Goal: Task Accomplishment & Management: Use online tool/utility

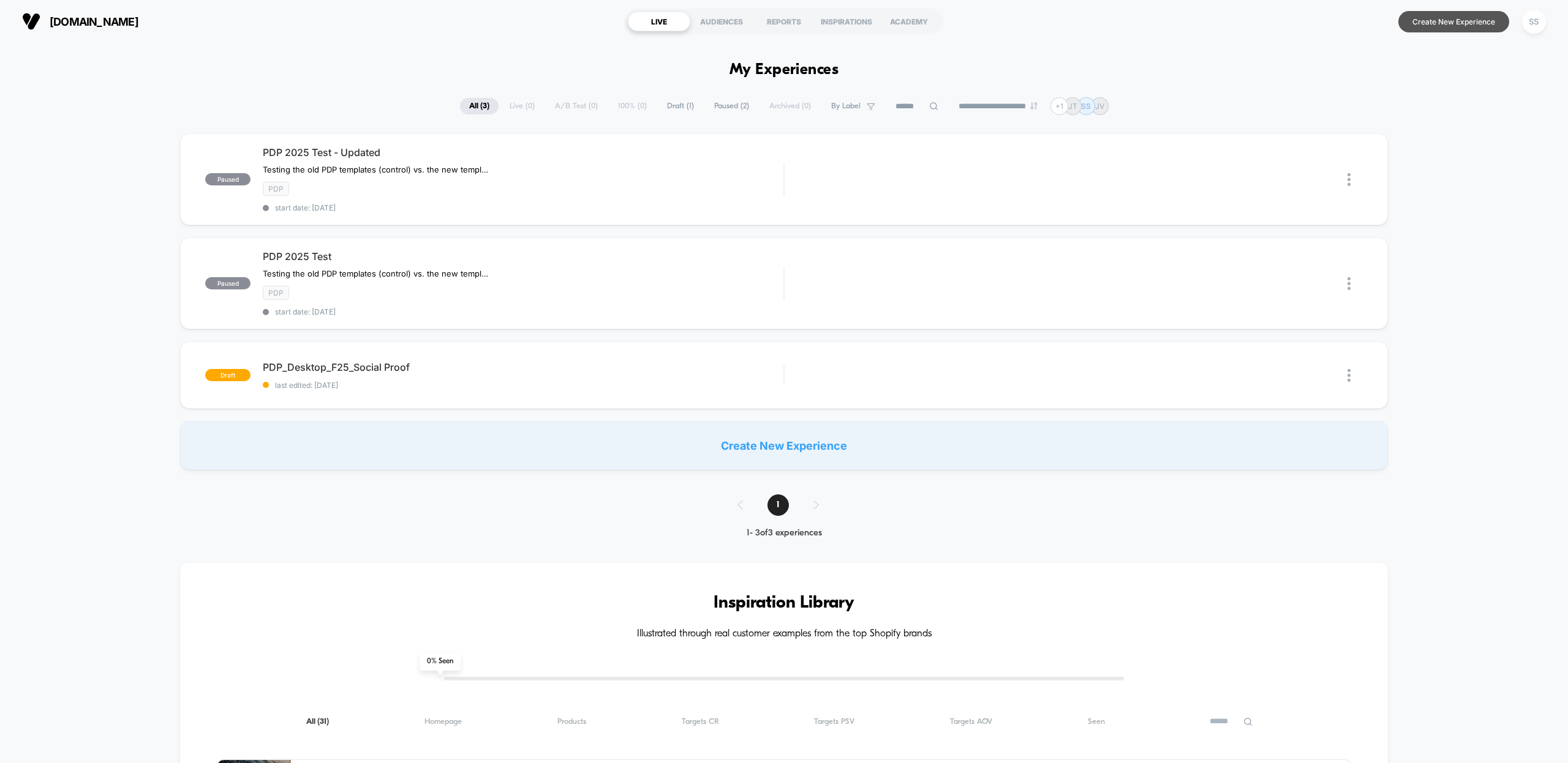
click at [1429, 23] on button "Create New Experience" at bounding box center [1453, 22] width 111 height 21
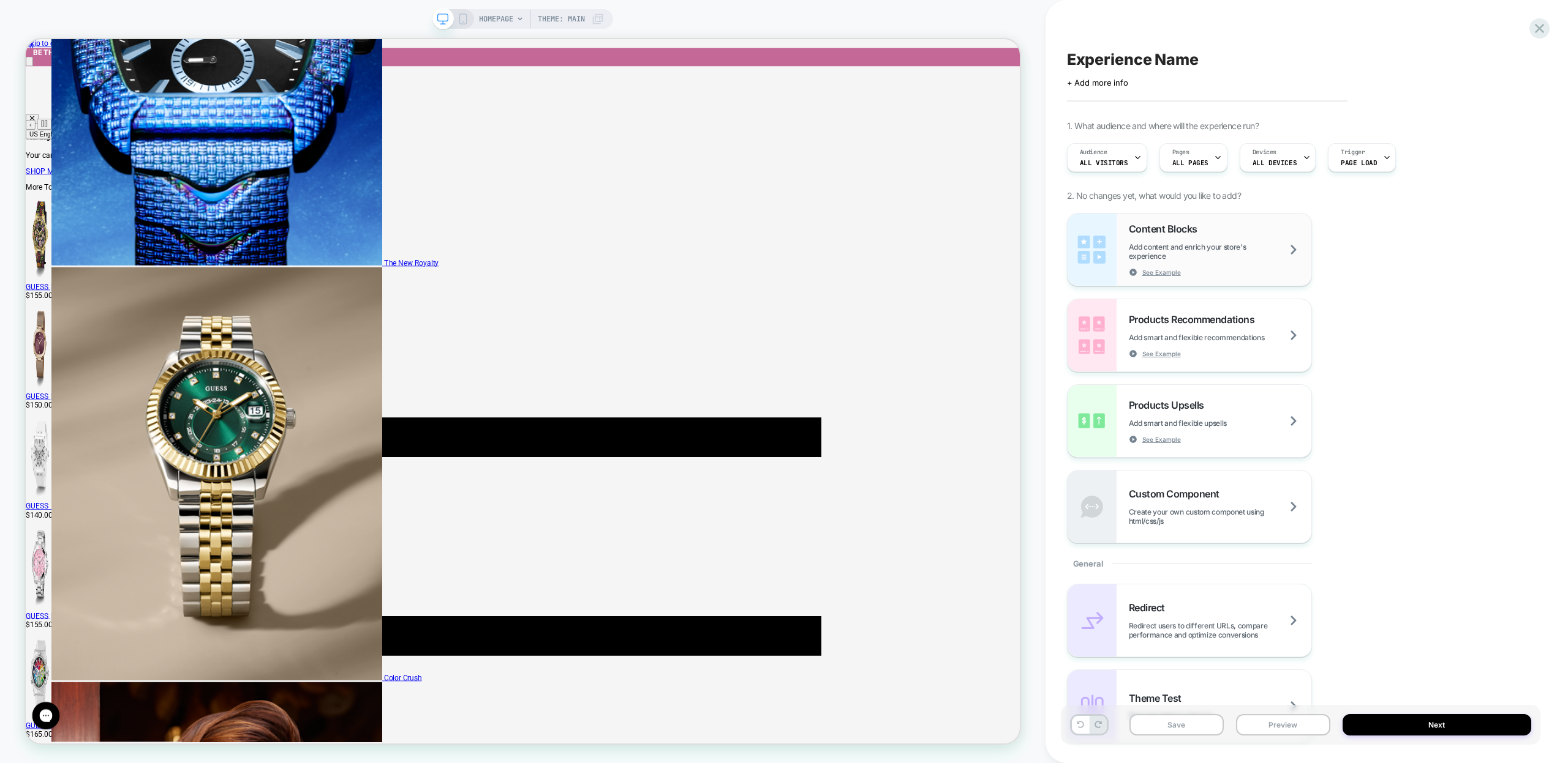
click at [1115, 254] on img at bounding box center [1092, 250] width 49 height 72
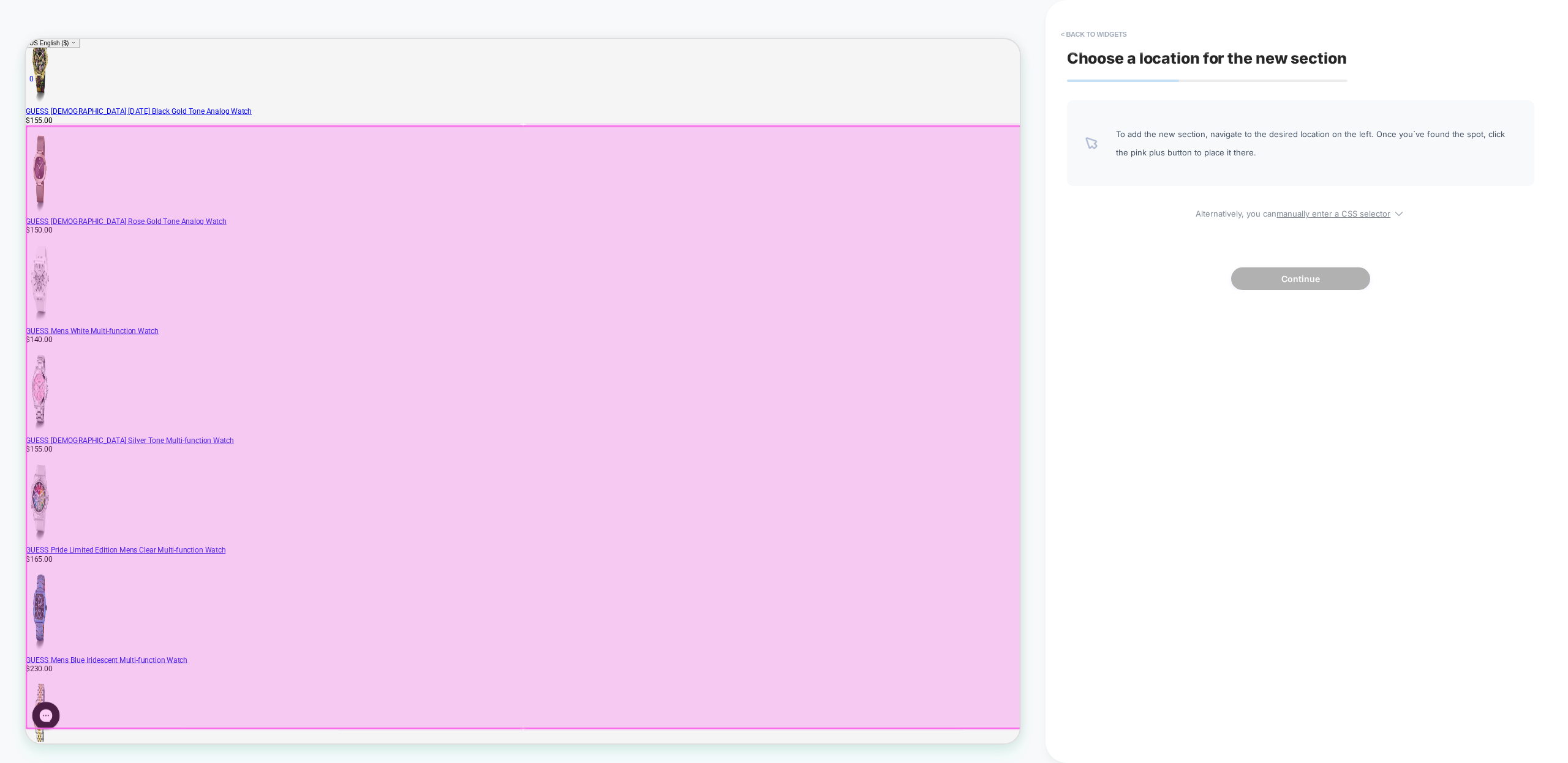
scroll to position [276, 0]
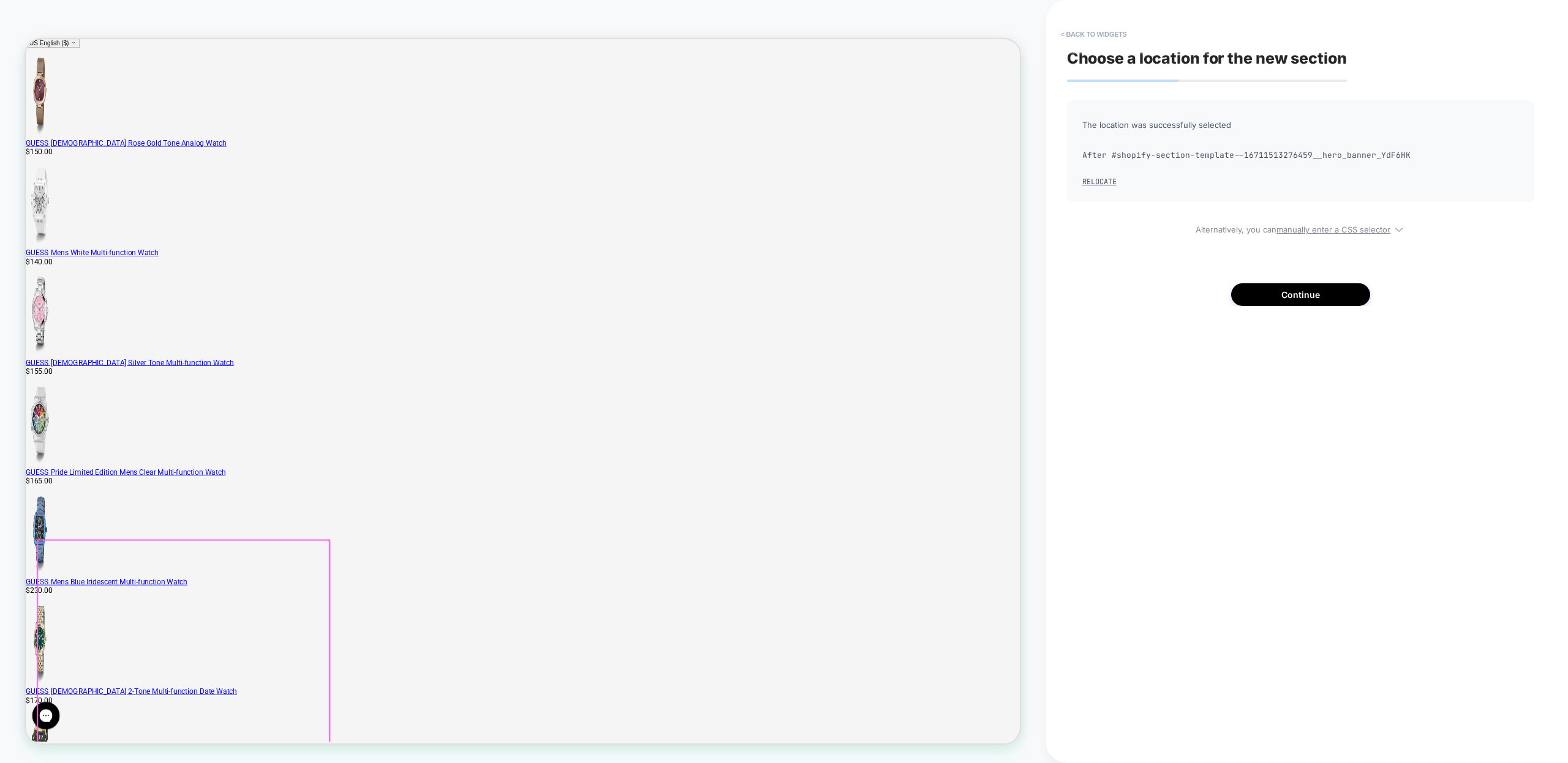
scroll to position [439, 0]
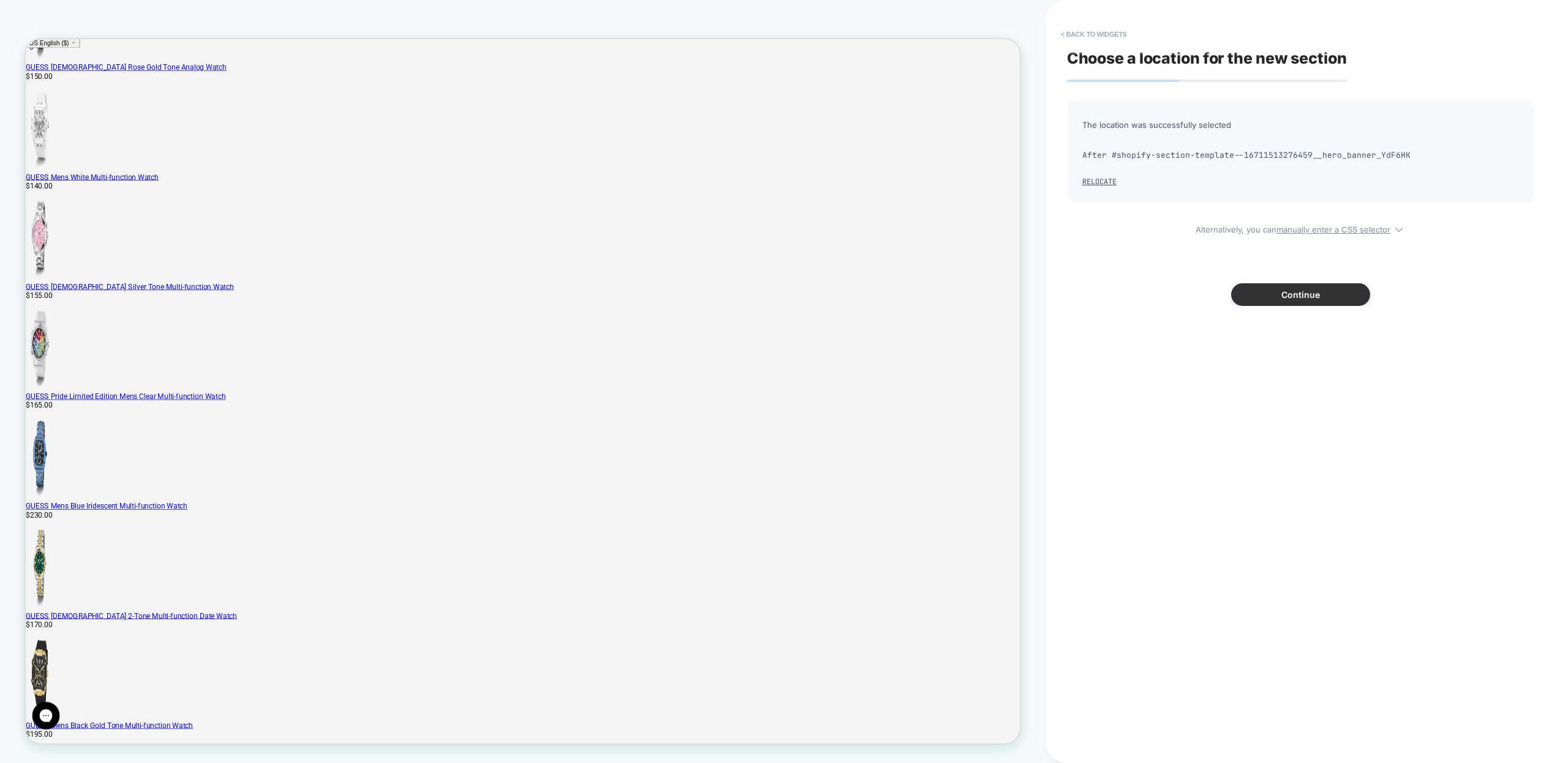
click at [1298, 294] on button "Continue" at bounding box center [1300, 295] width 139 height 23
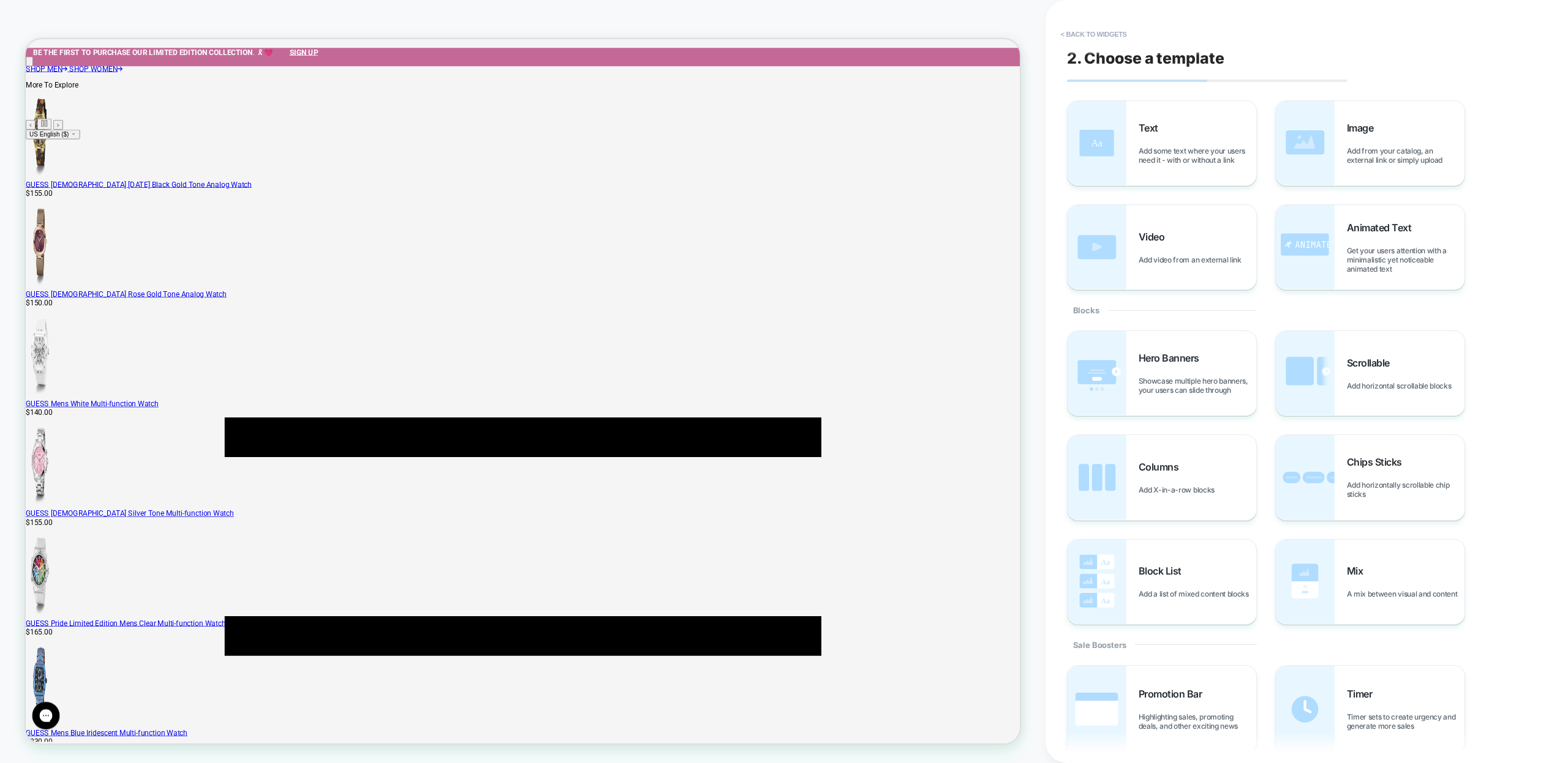
scroll to position [21, 0]
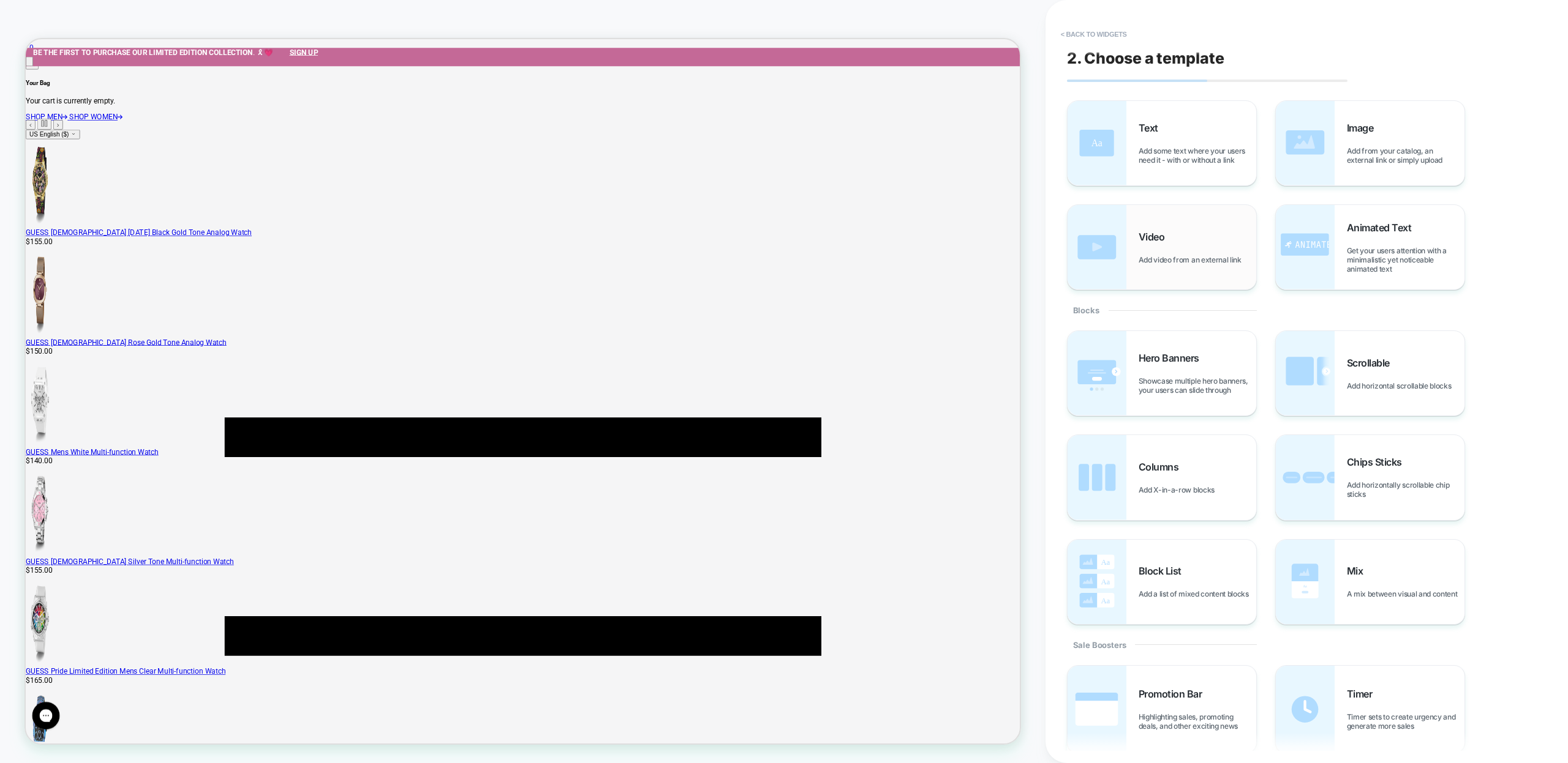
click at [1122, 278] on img at bounding box center [1097, 248] width 59 height 85
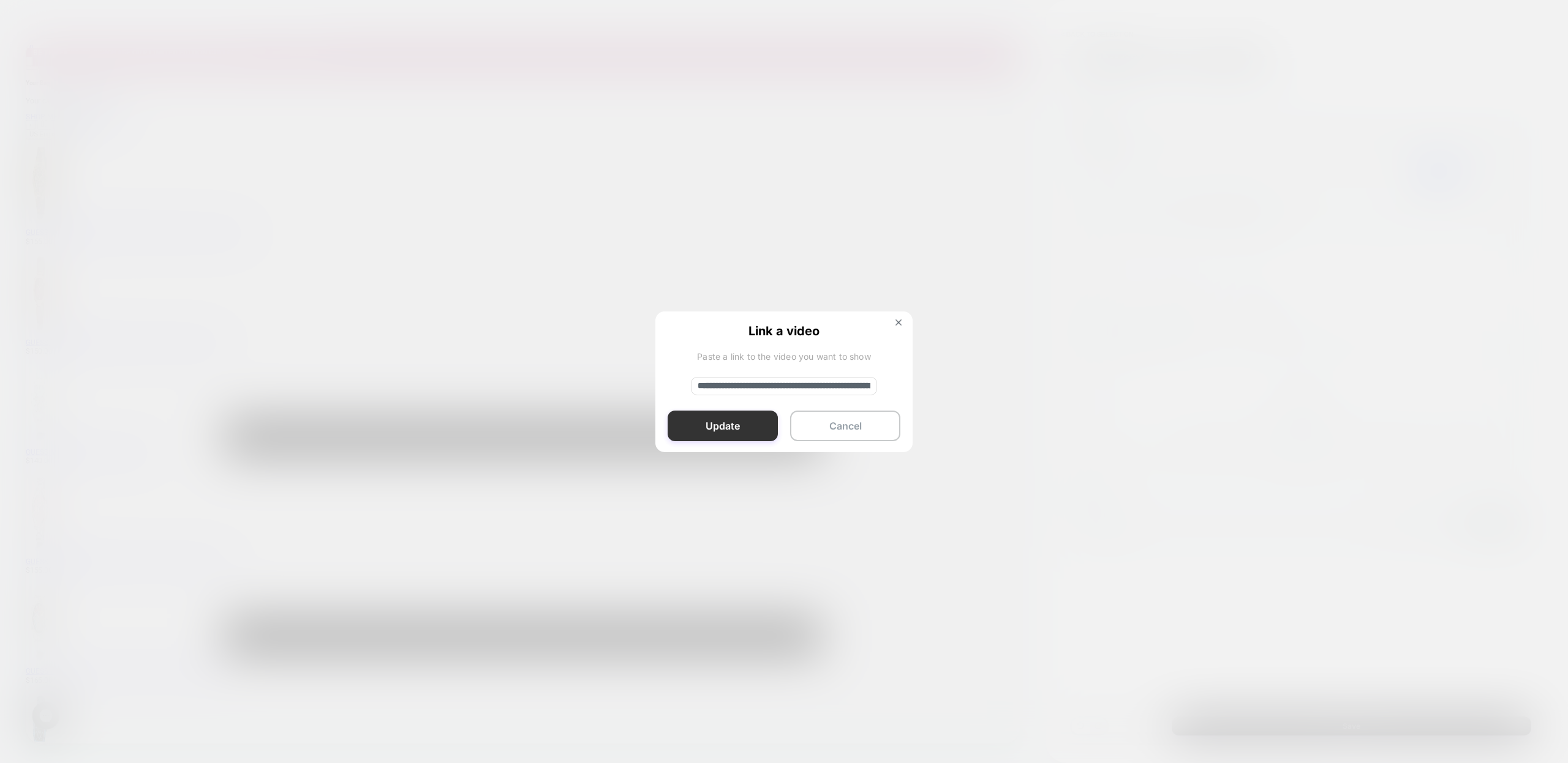
click at [724, 426] on button "Update" at bounding box center [722, 426] width 110 height 30
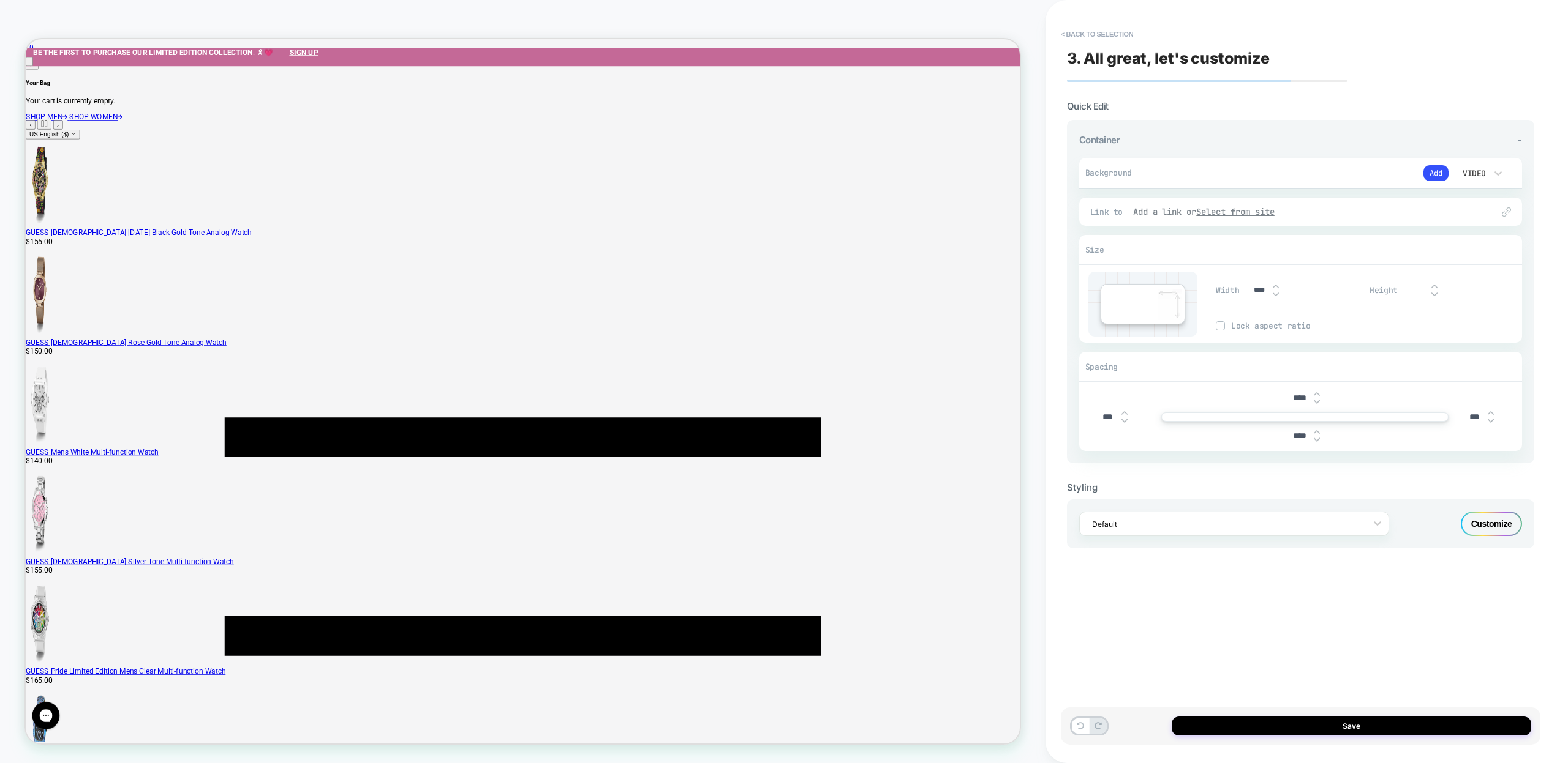
click at [1262, 213] on u "Select from site" at bounding box center [1235, 211] width 78 height 11
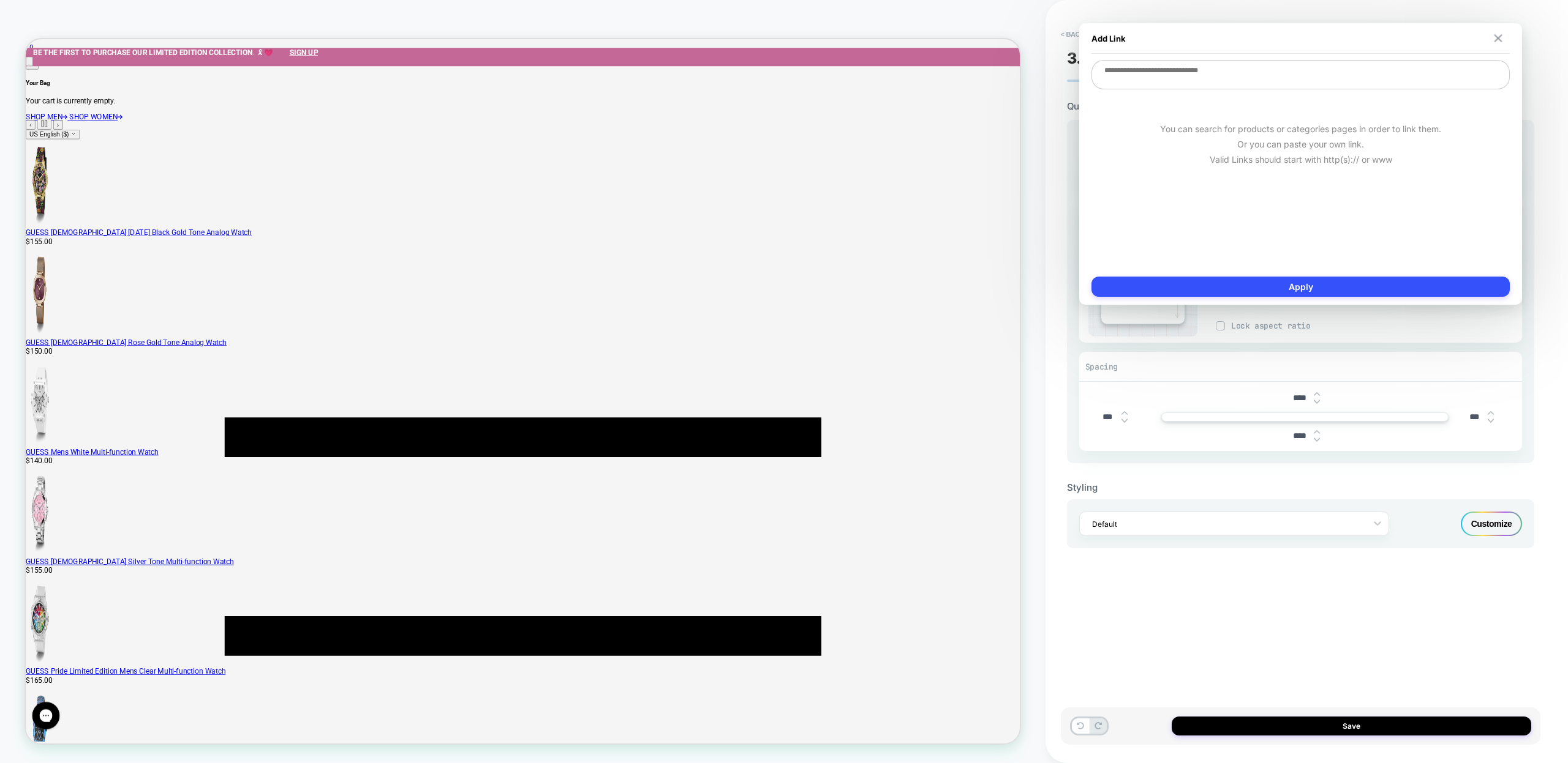
click at [1497, 38] on img at bounding box center [1498, 38] width 8 height 8
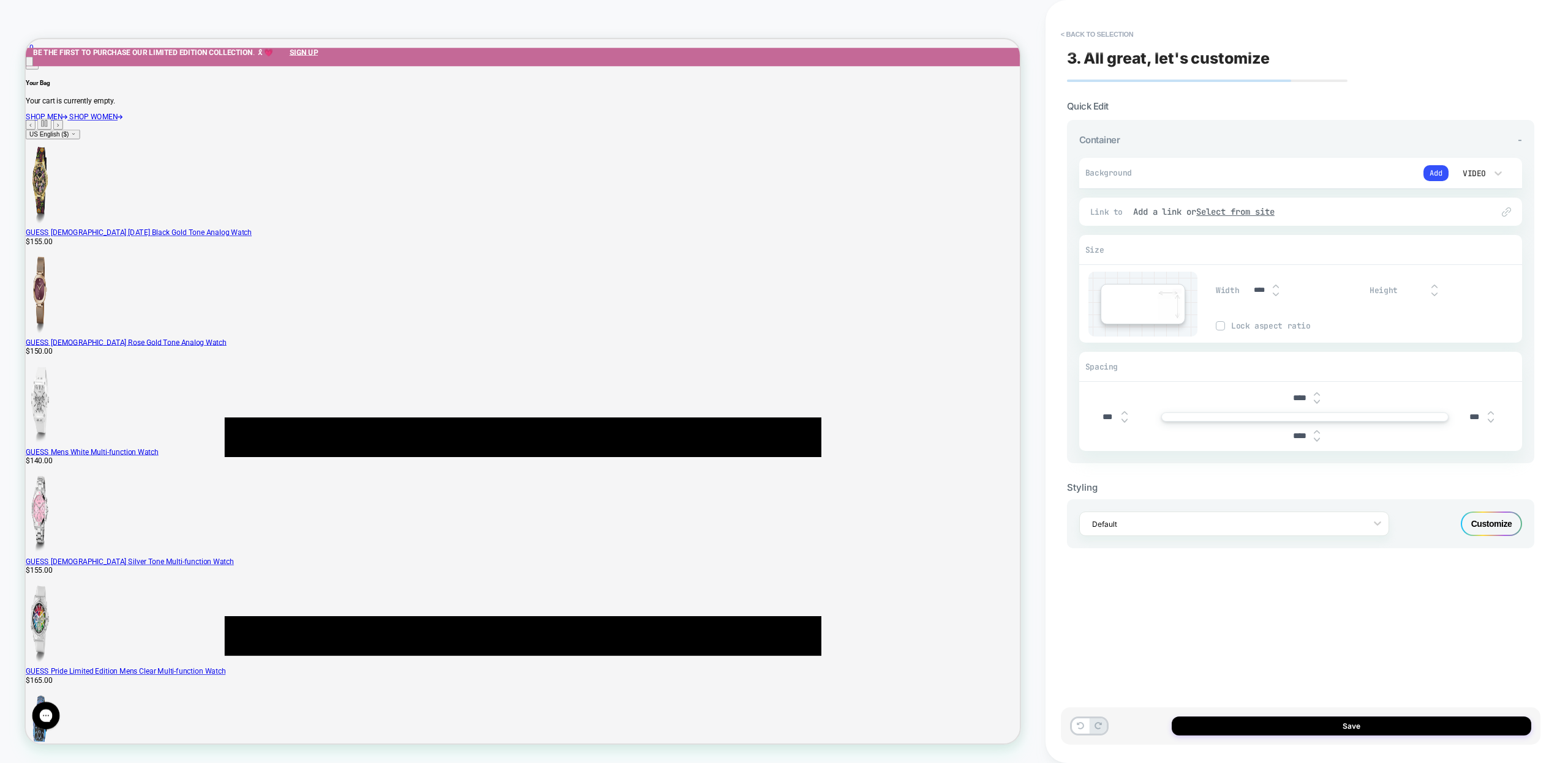
click at [56, 19] on div "HOMEPAGE Theme: MAIN" at bounding box center [522, 381] width 1045 height 738
click at [1433, 99] on div "3. All great, let's customize Quick Edit Container - Background Add Video Fit C…" at bounding box center [1301, 381] width 480 height 738
click at [1085, 25] on button "< Back to selection" at bounding box center [1097, 34] width 85 height 20
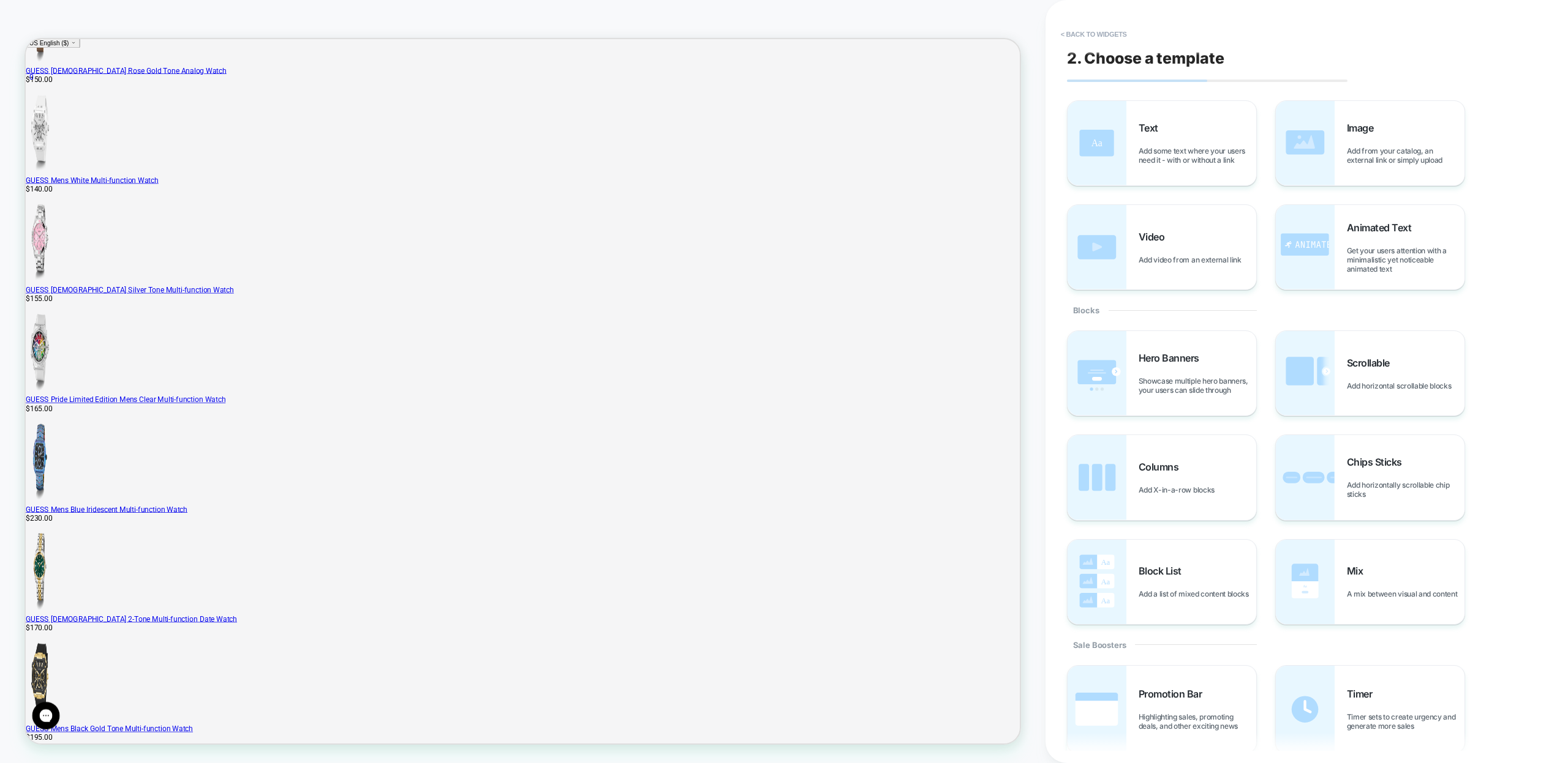
scroll to position [423, 0]
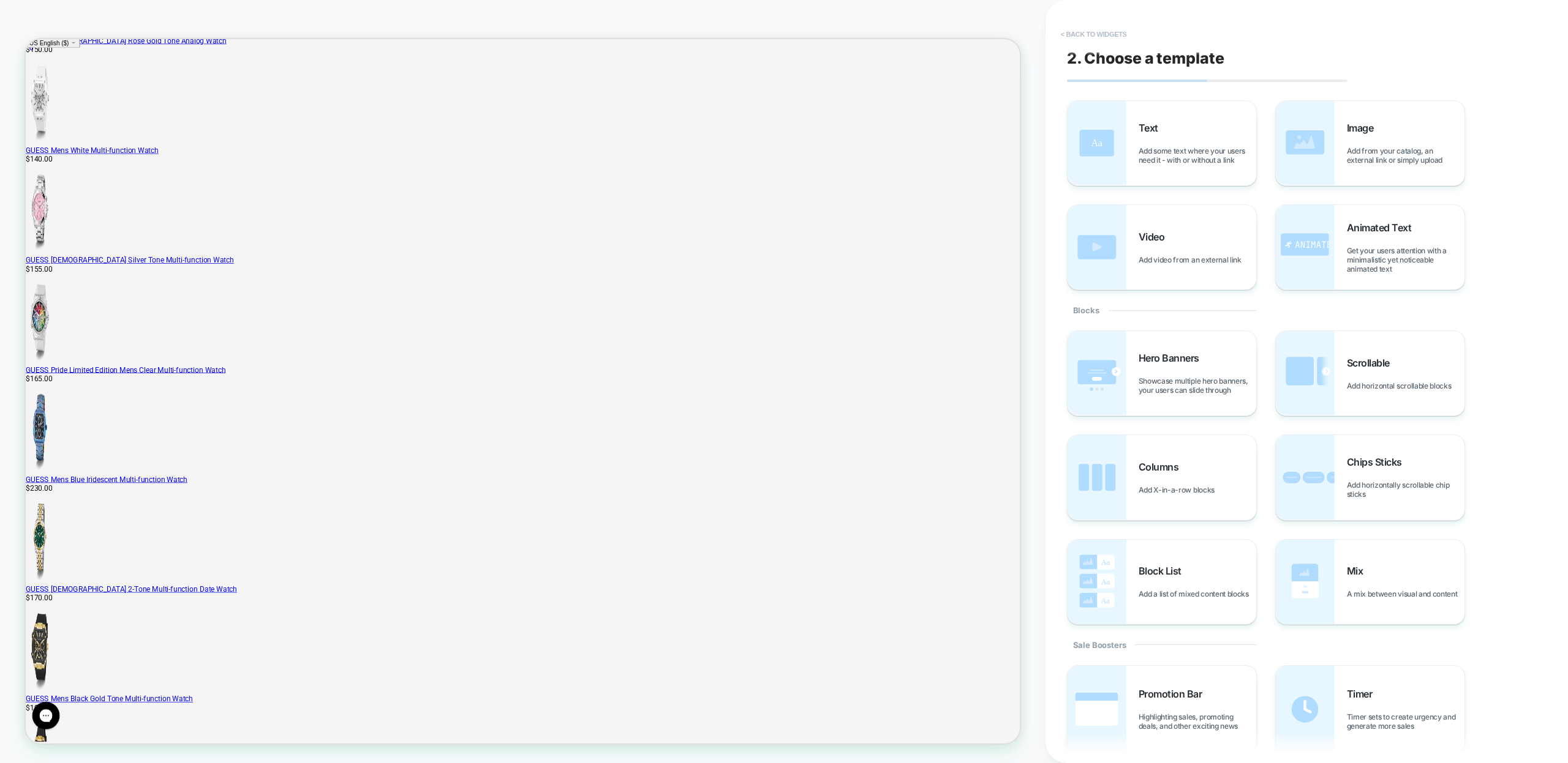
click at [1088, 33] on button "< Back to widgets" at bounding box center [1093, 34] width 78 height 20
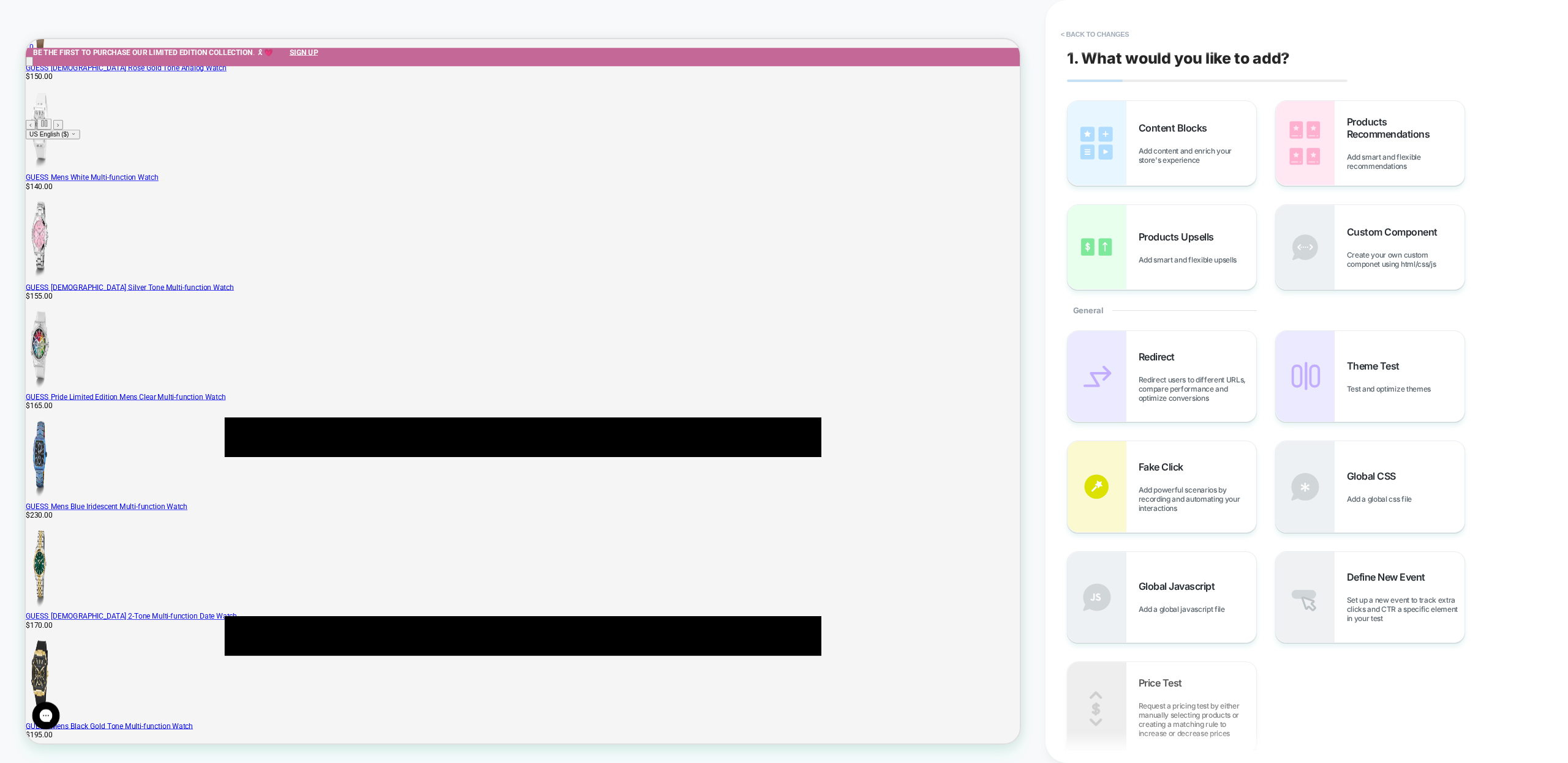
scroll to position [386, 0]
click at [1088, 33] on button "< Back to changes" at bounding box center [1095, 34] width 81 height 20
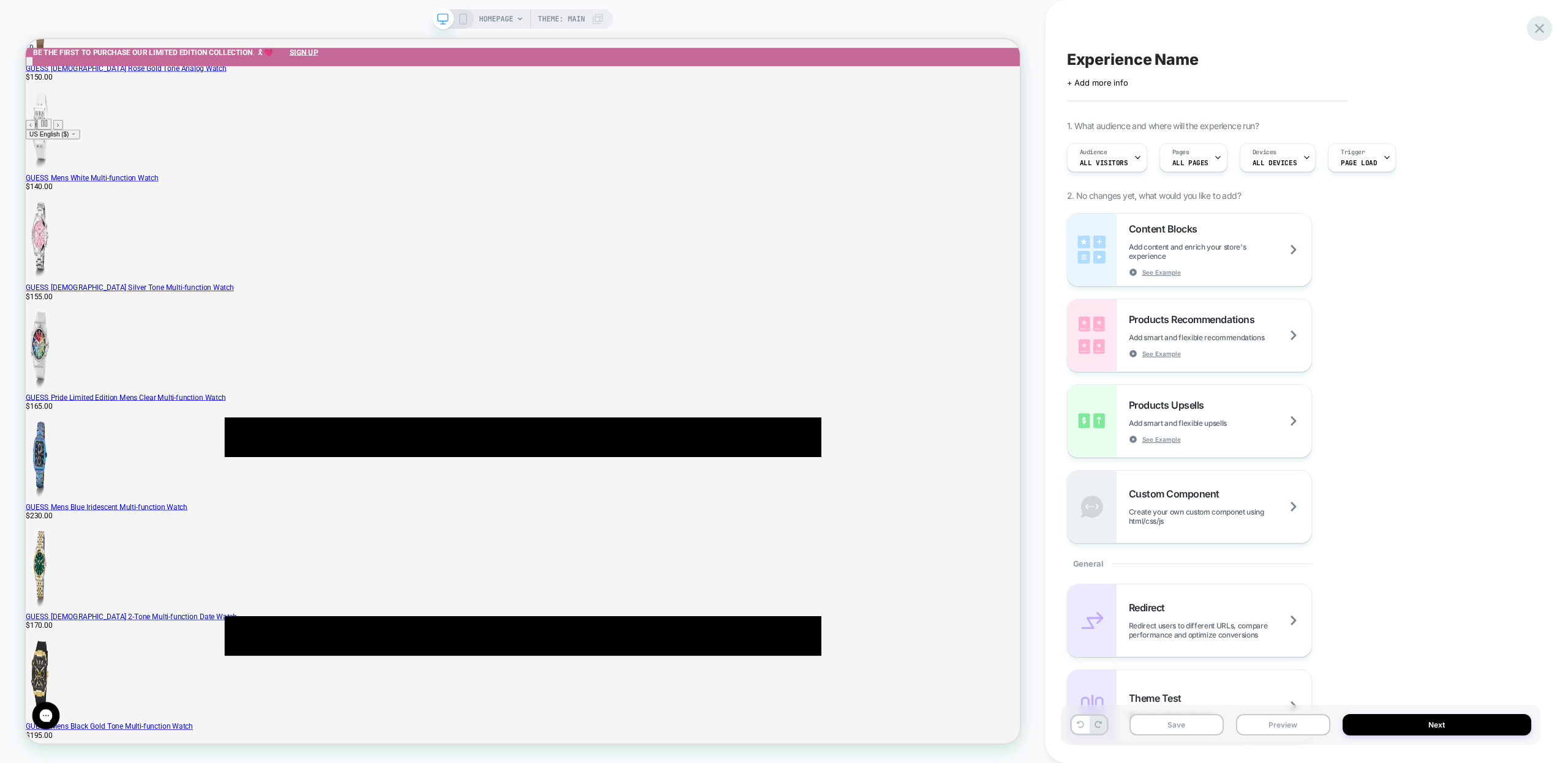
click at [1545, 27] on icon at bounding box center [1539, 28] width 17 height 17
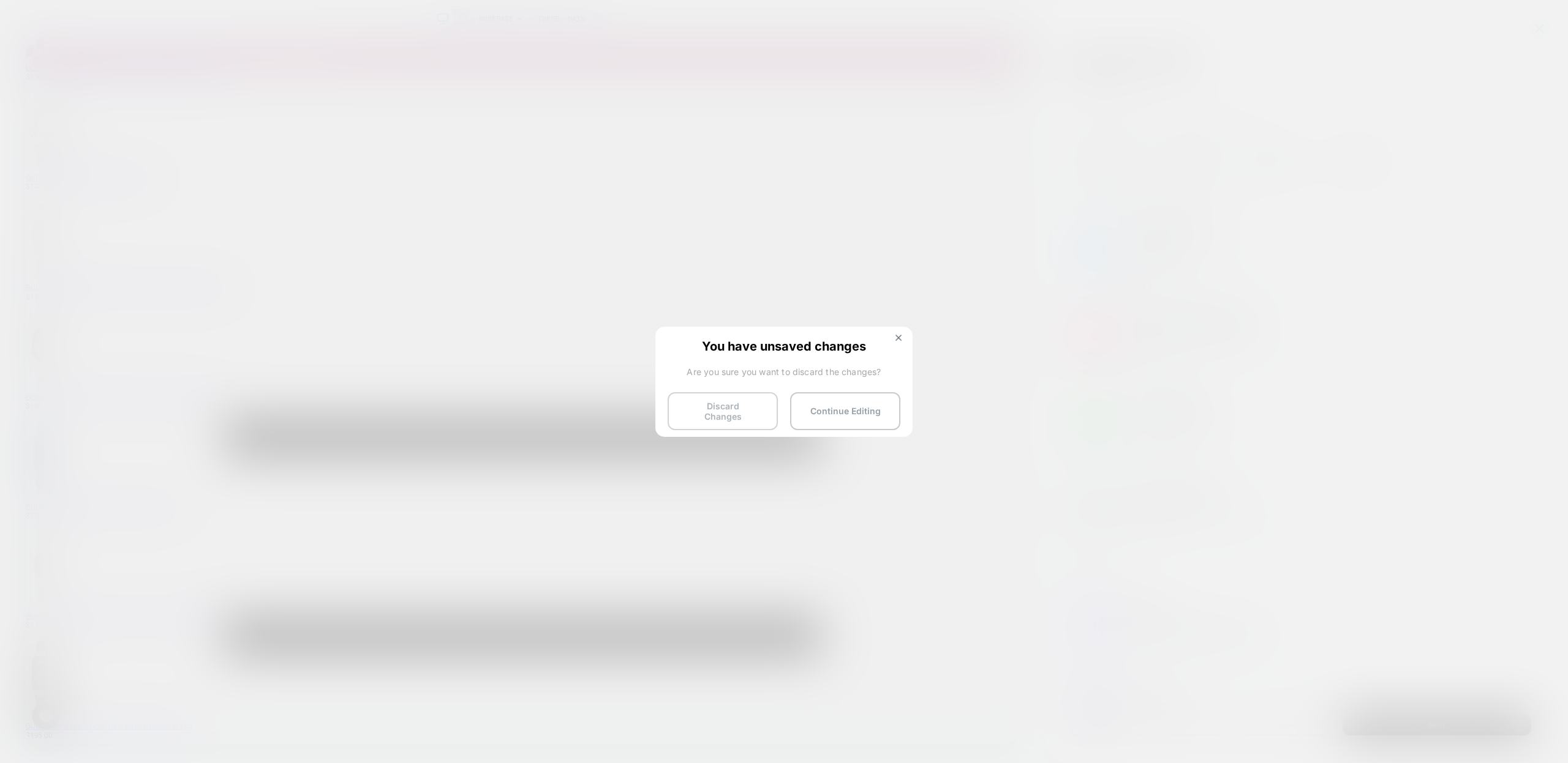
click at [738, 408] on button "Discard Changes" at bounding box center [722, 411] width 110 height 38
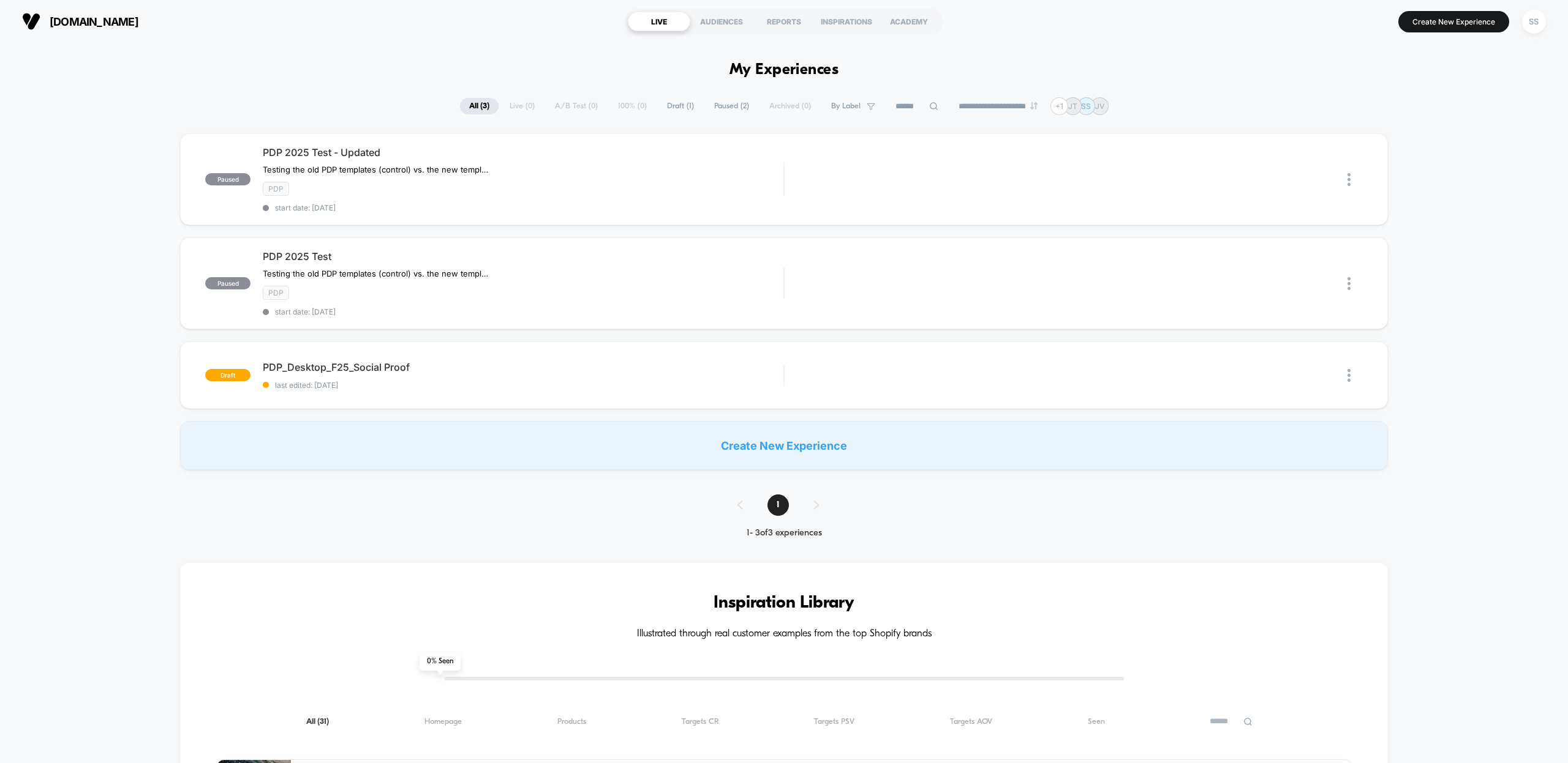
click at [38, 15] on img at bounding box center [31, 21] width 19 height 19
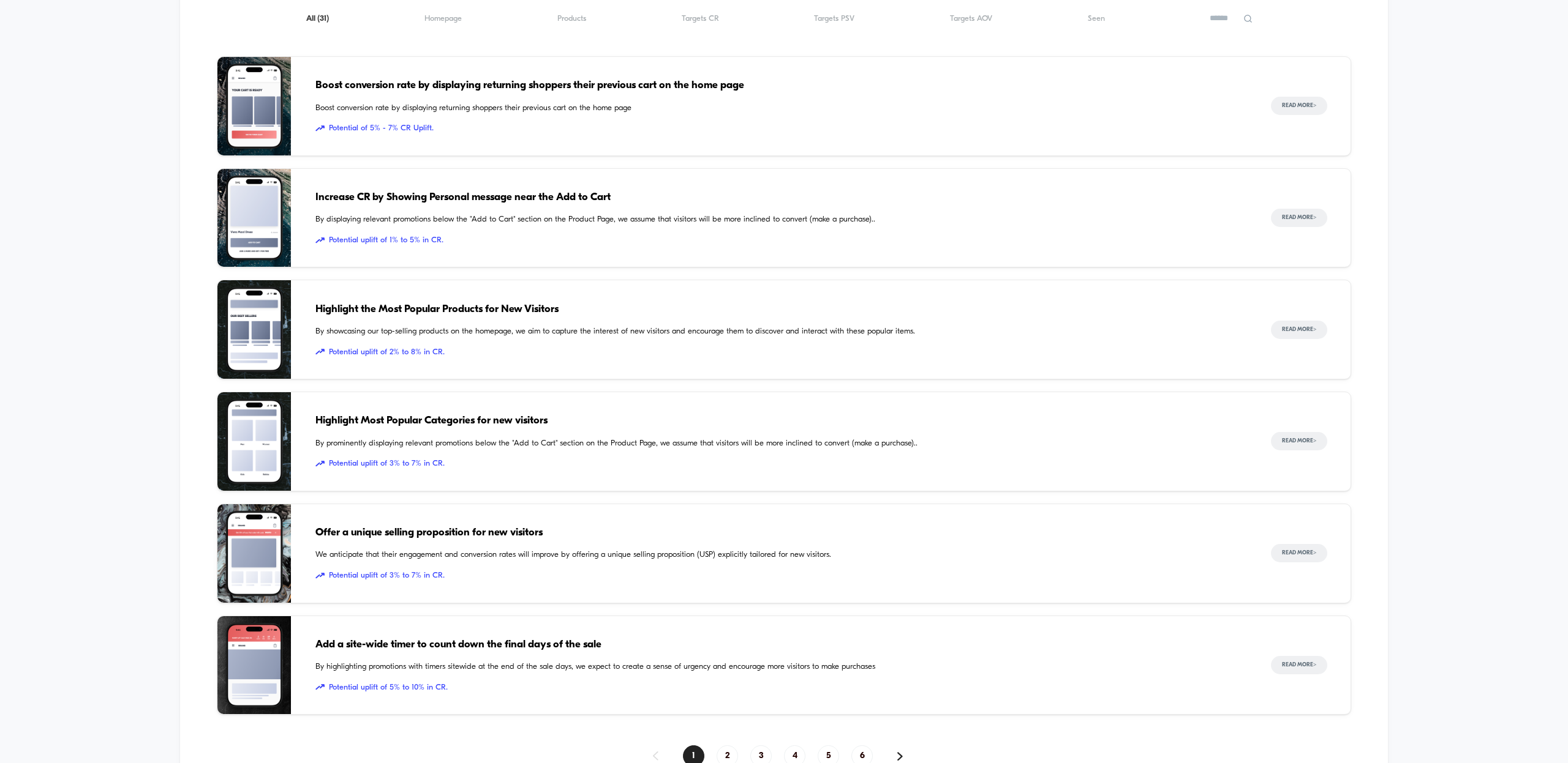
scroll to position [680, 0]
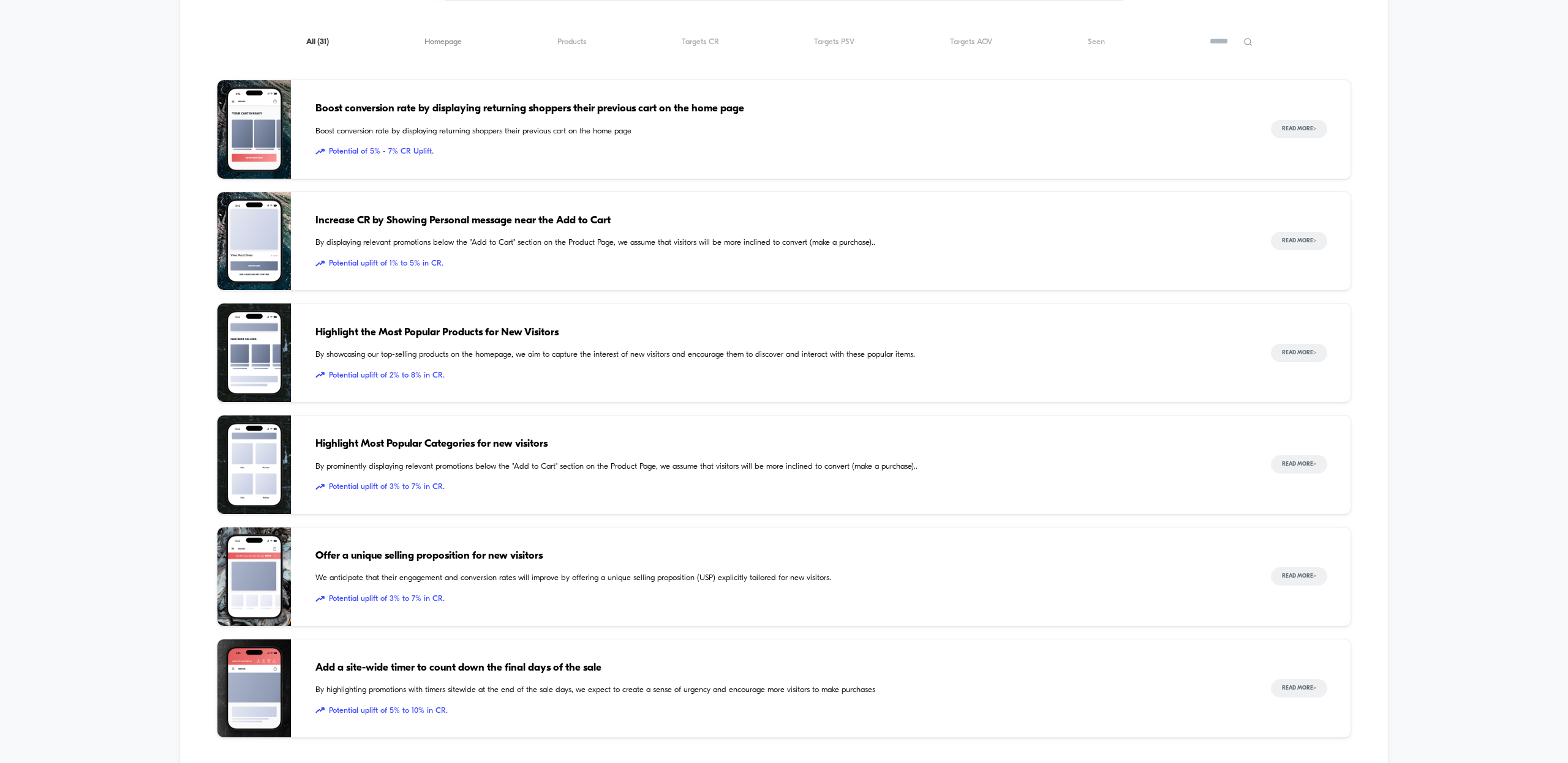
click at [452, 44] on span "Homepage ( 31 )" at bounding box center [443, 42] width 37 height 9
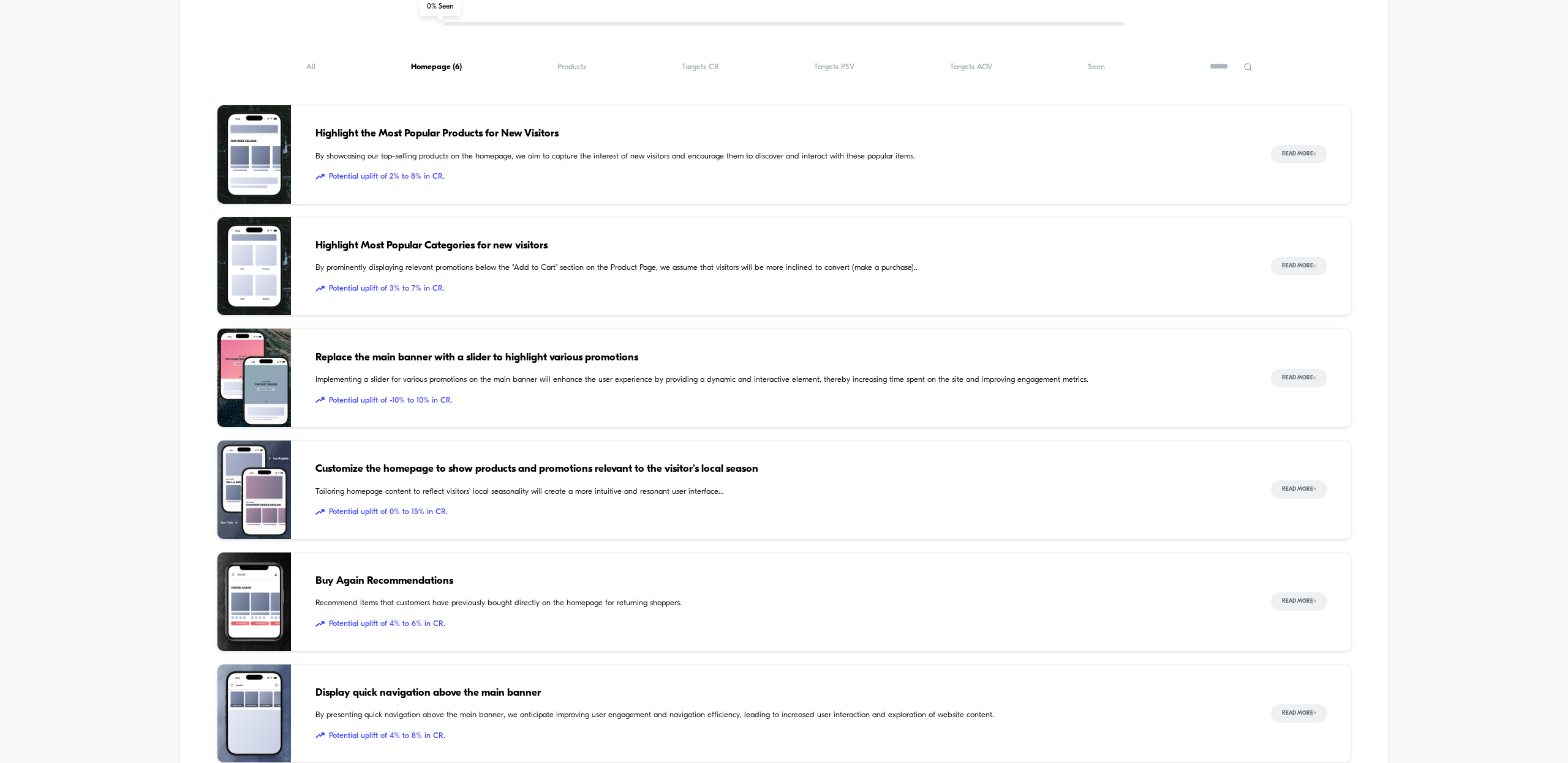
scroll to position [652, 0]
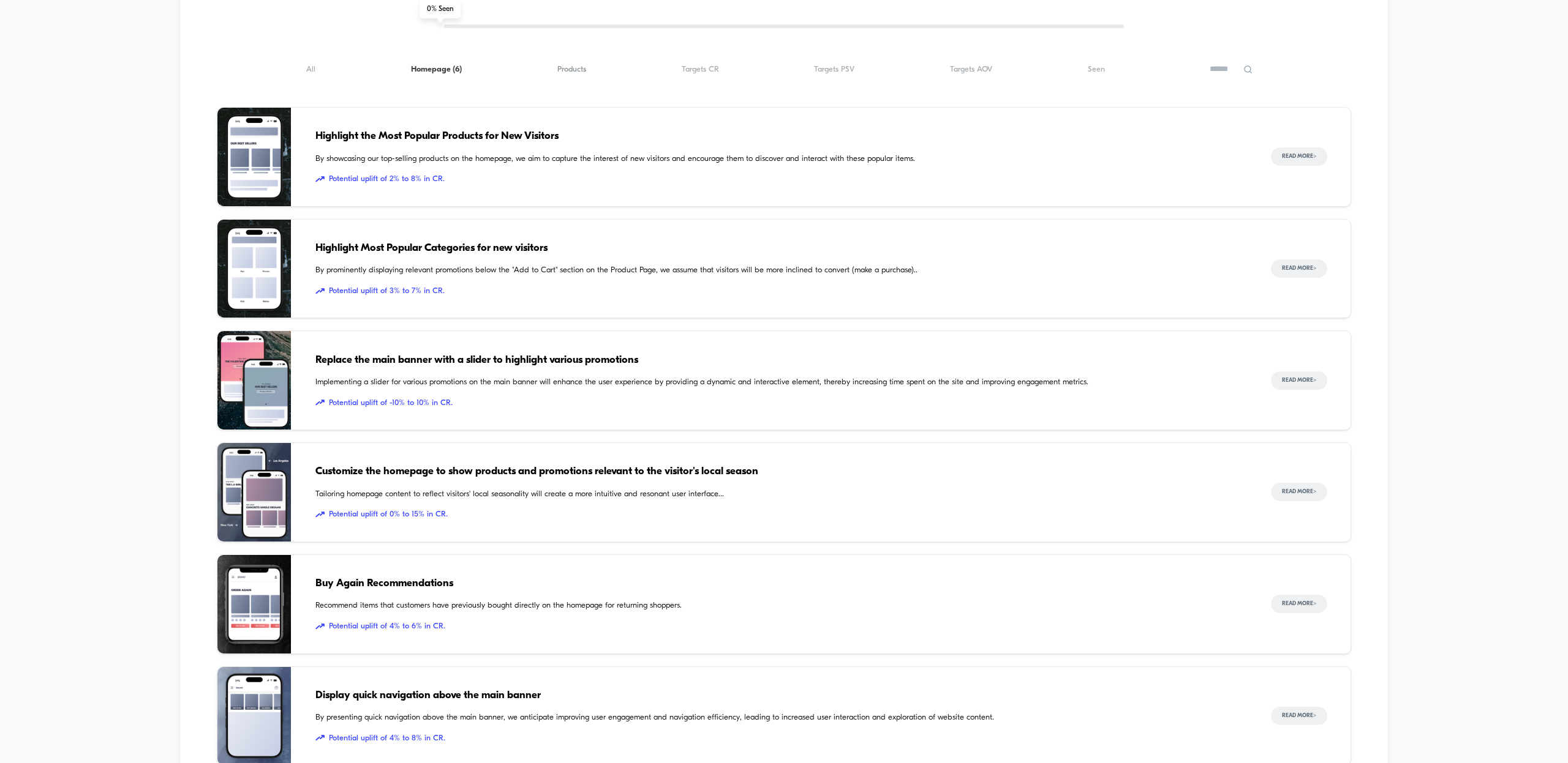
click at [563, 72] on span "Products ( 6 )" at bounding box center [571, 70] width 28 height 9
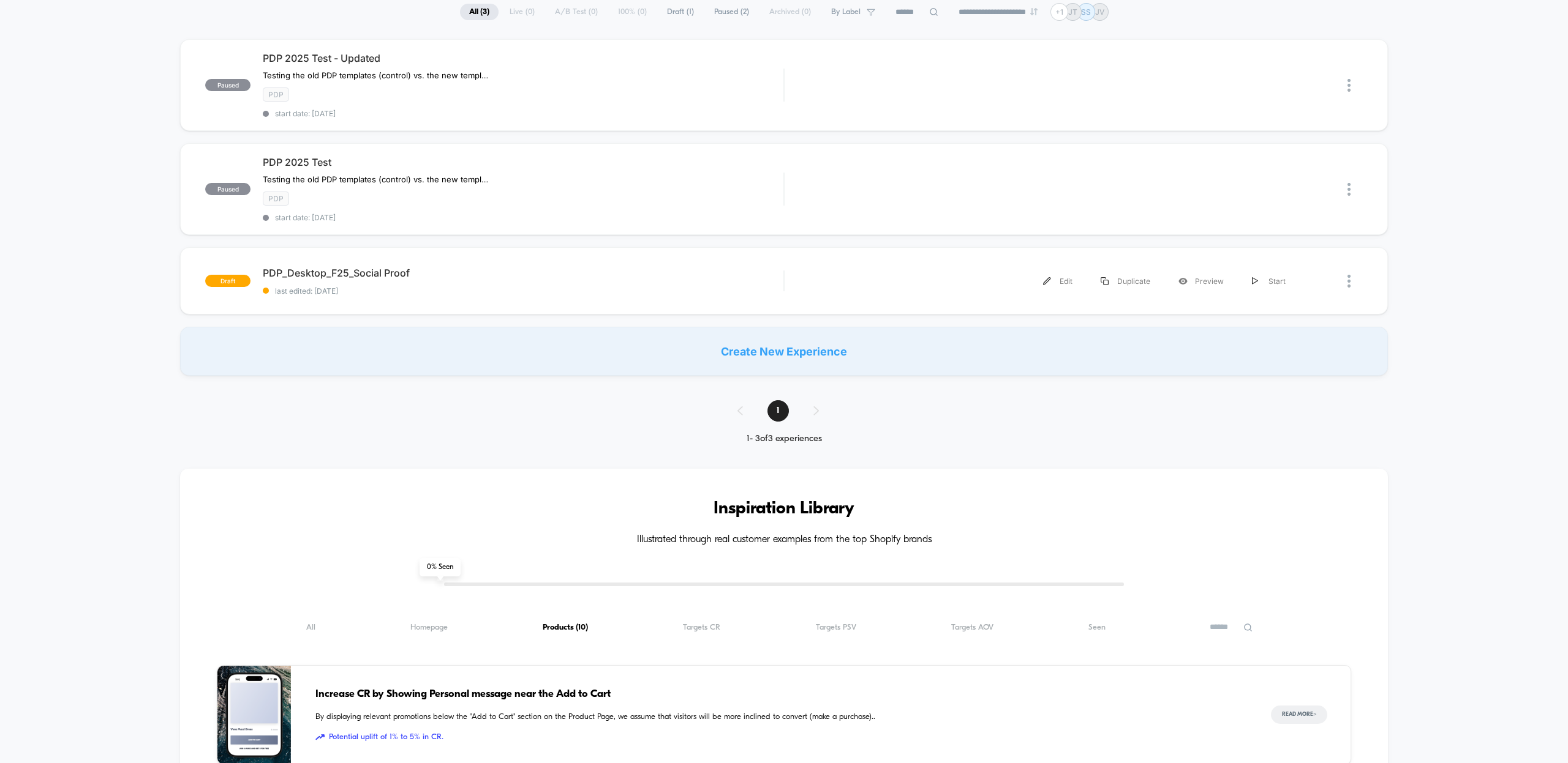
scroll to position [0, 0]
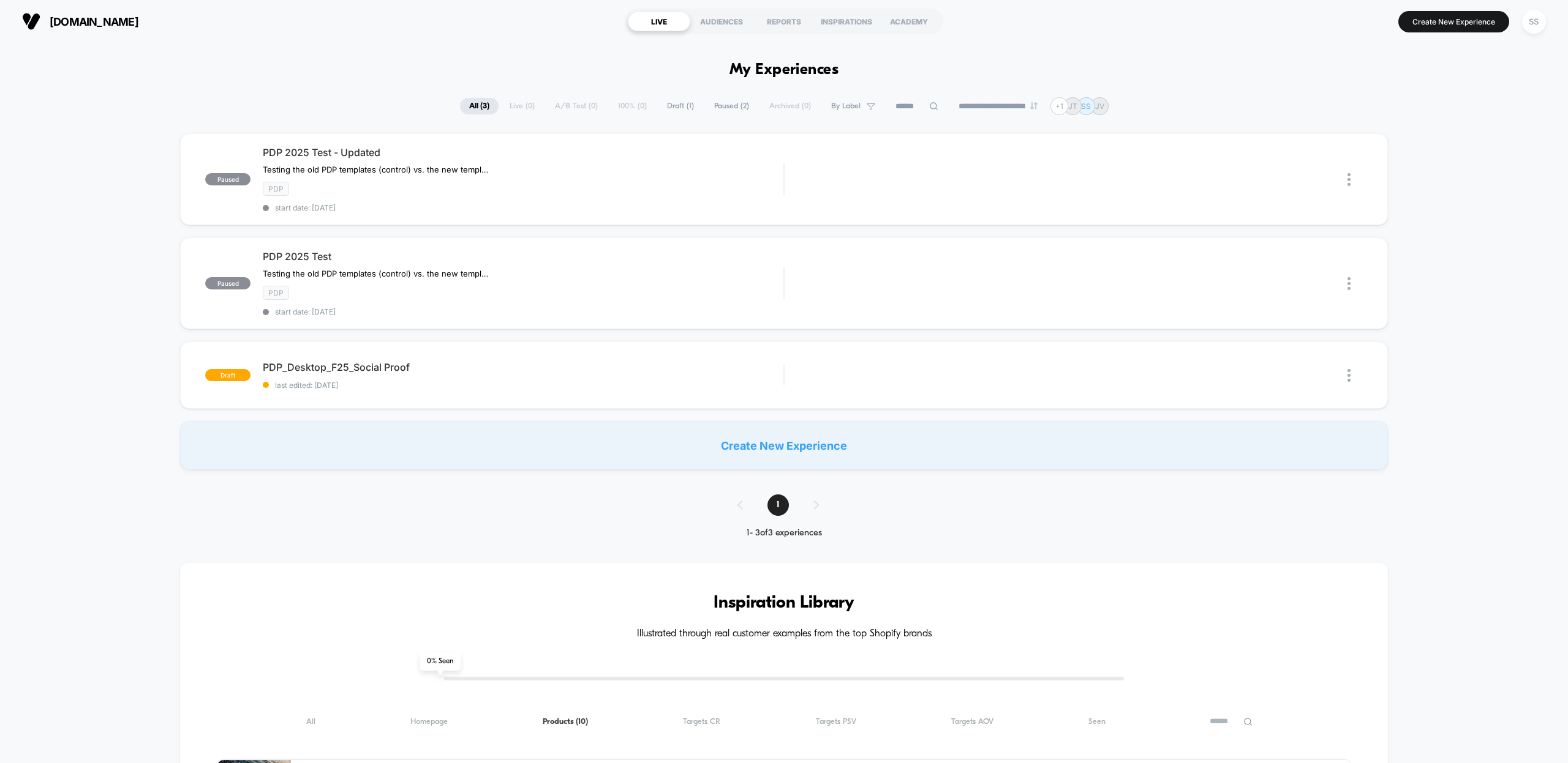
click at [101, 21] on span "[DOMAIN_NAME]" at bounding box center [94, 21] width 89 height 13
click at [857, 23] on div "INSPIRATIONS" at bounding box center [846, 22] width 62 height 20
